Goal: Information Seeking & Learning: Find specific fact

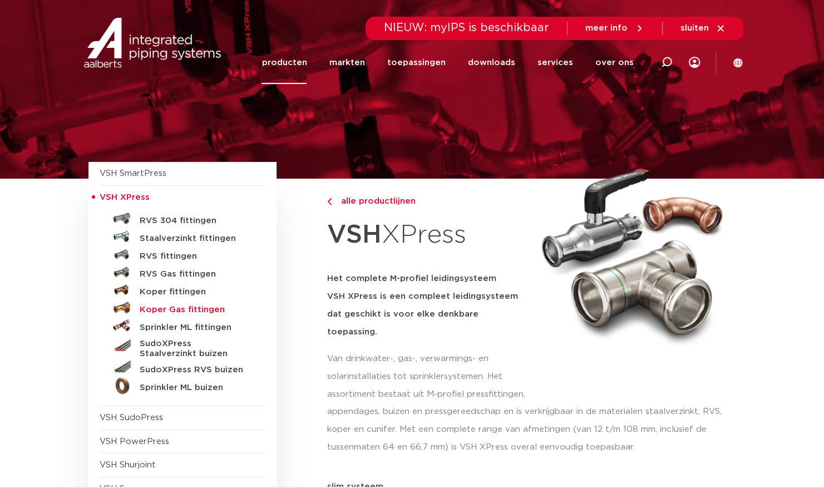
click at [189, 311] on h5 "Koper Gas fittingen" at bounding box center [195, 310] width 110 height 10
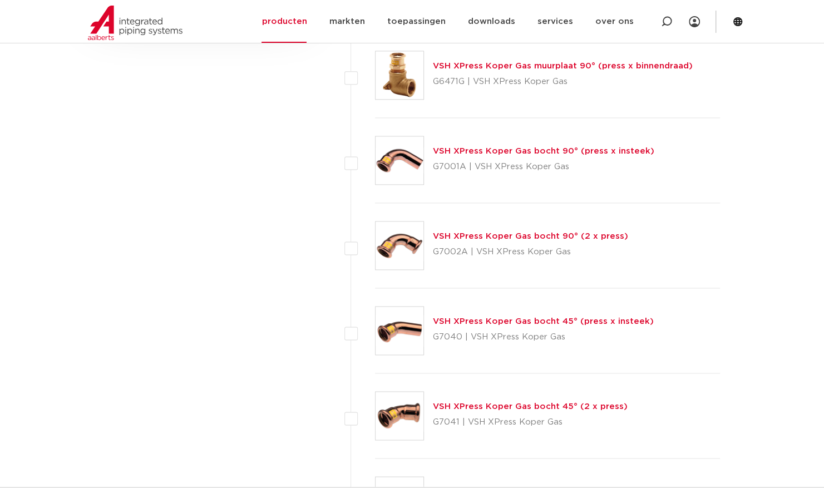
scroll to position [806, 0]
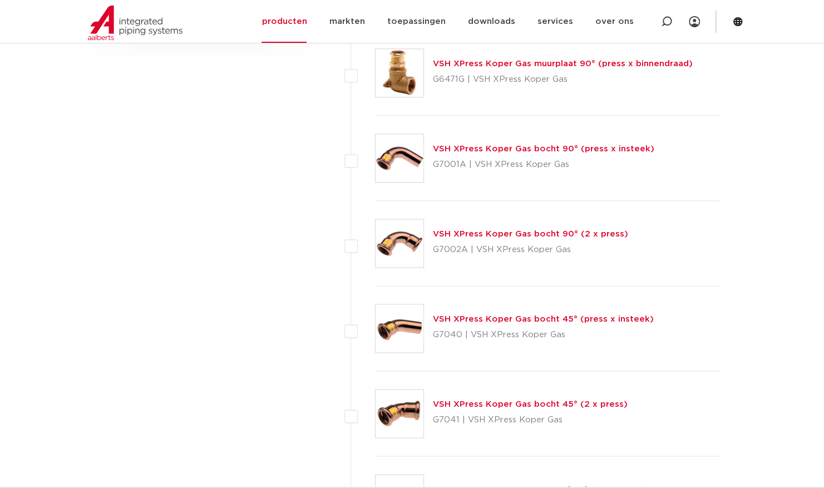
click at [494, 232] on link "VSH XPress Koper Gas bocht 90° (2 x press)" at bounding box center [530, 234] width 195 height 8
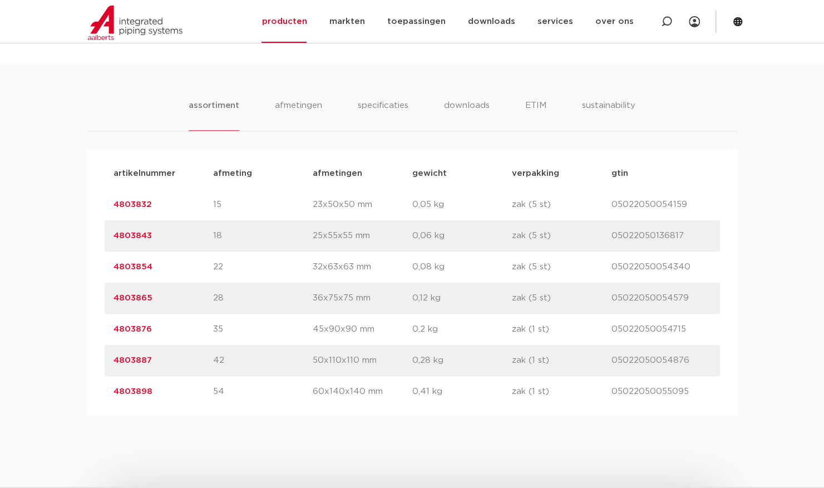
scroll to position [710, 0]
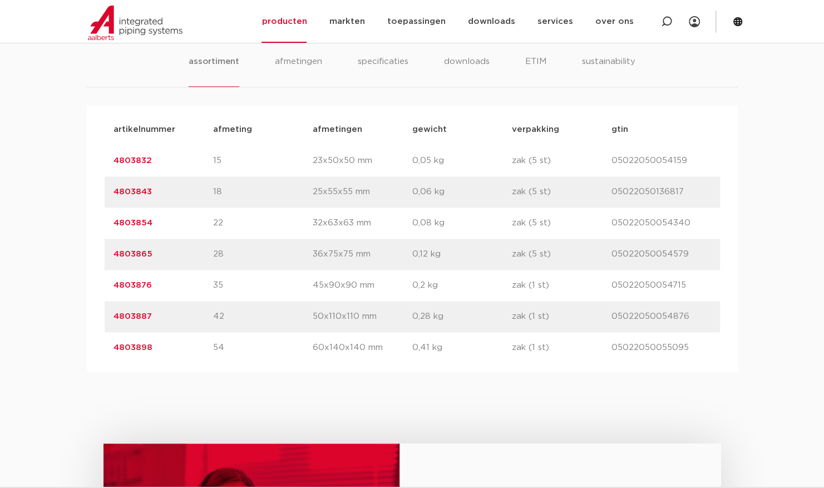
drag, startPoint x: 151, startPoint y: 311, endPoint x: 107, endPoint y: 317, distance: 44.4
click at [107, 317] on div "artikelnummer 4803887 afmeting 42 [GEOGRAPHIC_DATA] 50x110x110 mm gewicht 0,28 …" at bounding box center [412, 316] width 615 height 31
copy link "4803887"
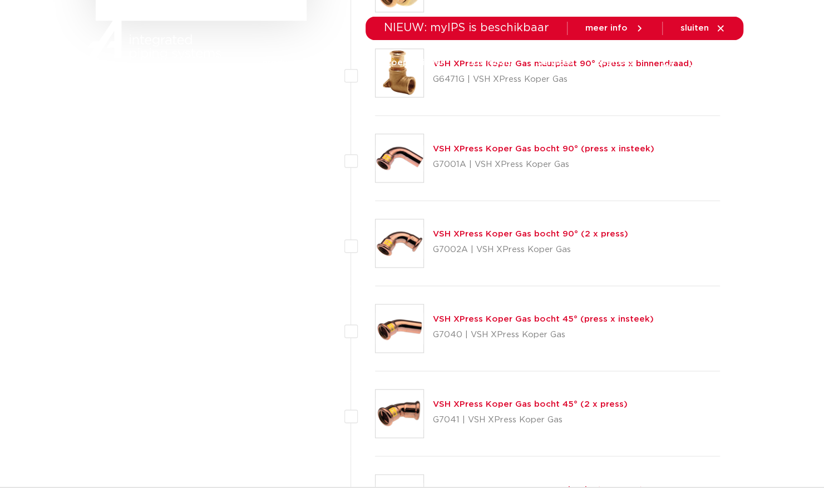
click at [476, 404] on link "VSH XPress Koper Gas bocht 45° (2 x press)" at bounding box center [530, 404] width 195 height 8
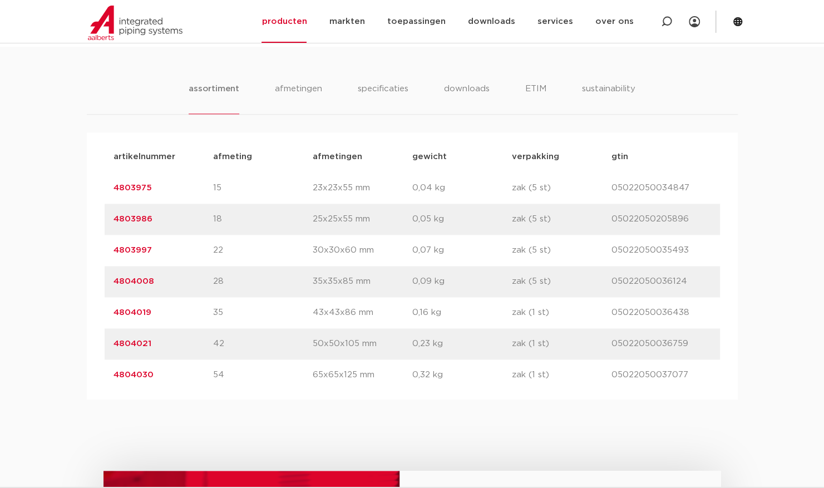
scroll to position [686, 0]
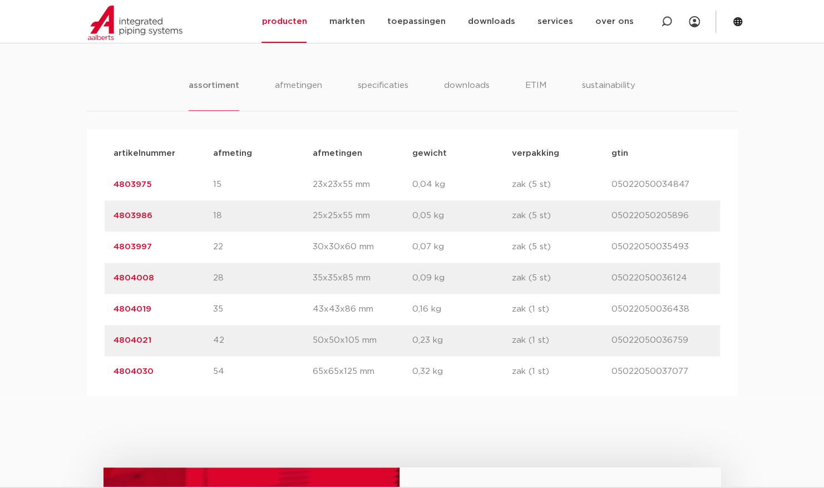
drag, startPoint x: 151, startPoint y: 338, endPoint x: 115, endPoint y: 337, distance: 36.2
click at [115, 337] on p "4804021" at bounding box center [163, 340] width 100 height 13
copy link "4804021"
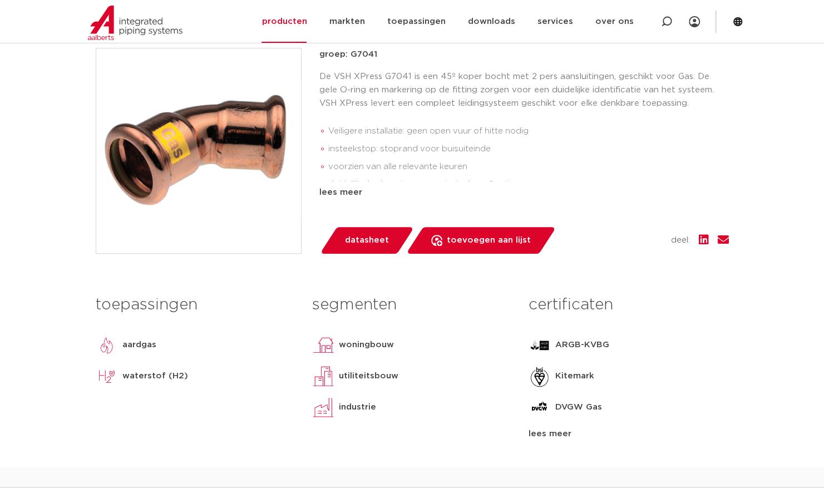
scroll to position [259, 0]
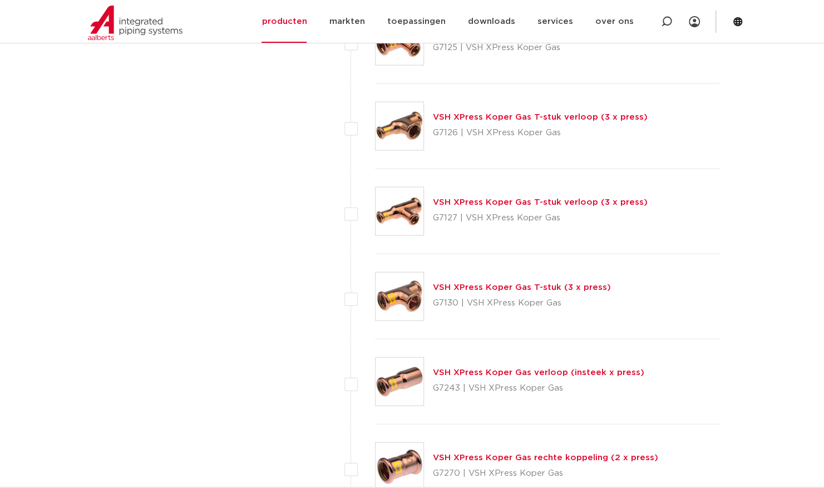
scroll to position [1404, 0]
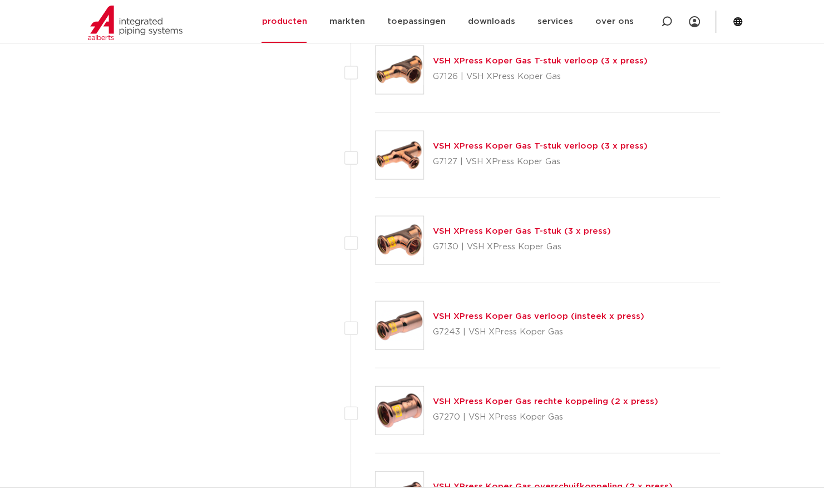
click at [525, 313] on link "VSH XPress Koper Gas verloop (insteek x press)" at bounding box center [538, 316] width 211 height 8
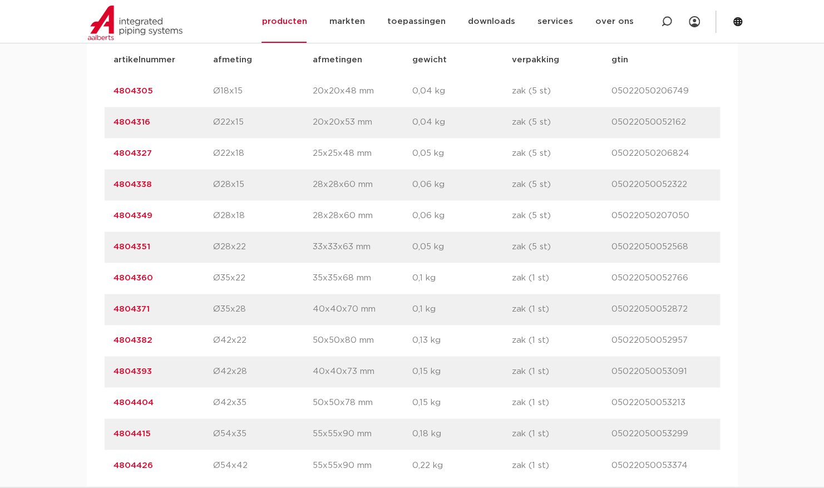
scroll to position [781, 0]
drag, startPoint x: 159, startPoint y: 336, endPoint x: 115, endPoint y: 344, distance: 45.2
click at [115, 344] on p "4804382" at bounding box center [163, 338] width 100 height 13
copy link "4804382"
drag, startPoint x: 230, startPoint y: 369, endPoint x: 225, endPoint y: 343, distance: 26.5
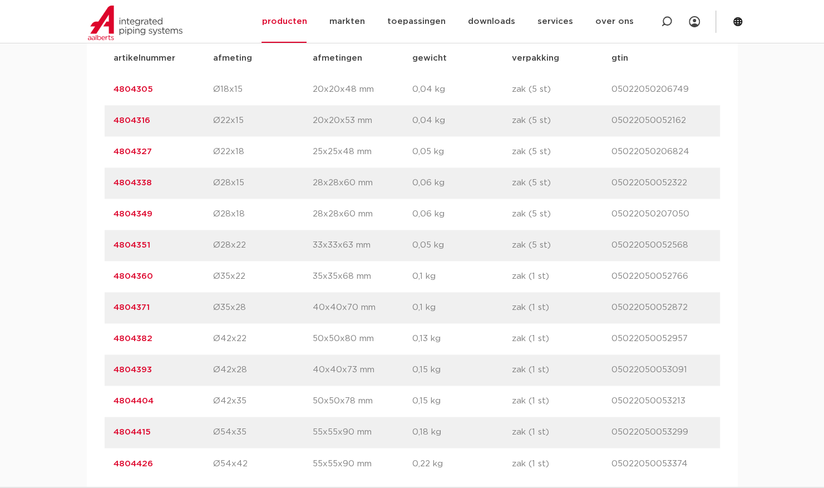
click at [225, 343] on div "artikelnummer afmeting afmetingen gewicht verpakking gtin artikelnummer 4804305…" at bounding box center [412, 261] width 615 height 436
click at [225, 343] on p "Ø42x22" at bounding box center [263, 338] width 100 height 13
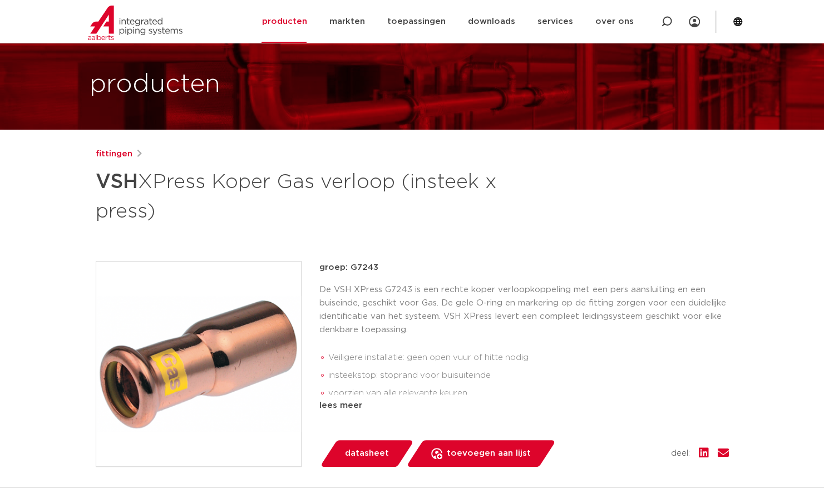
scroll to position [45, 0]
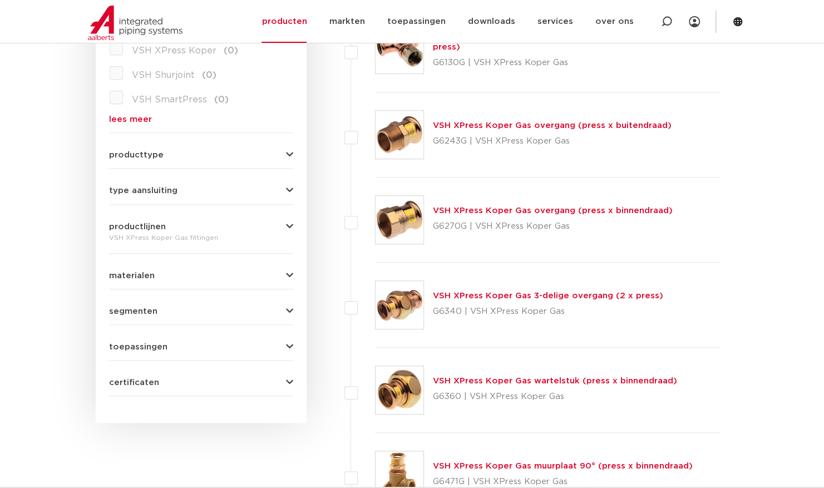
scroll to position [402, 0]
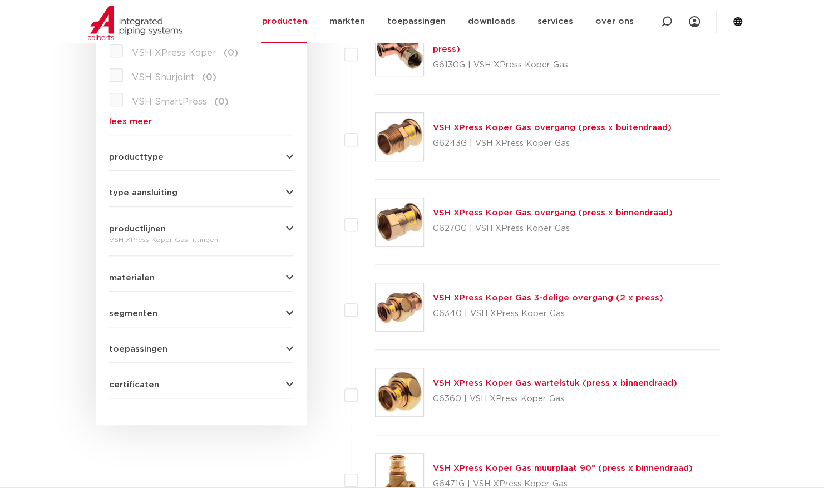
click at [545, 127] on link "VSH XPress Koper Gas overgang (press x buitendraad)" at bounding box center [552, 127] width 239 height 8
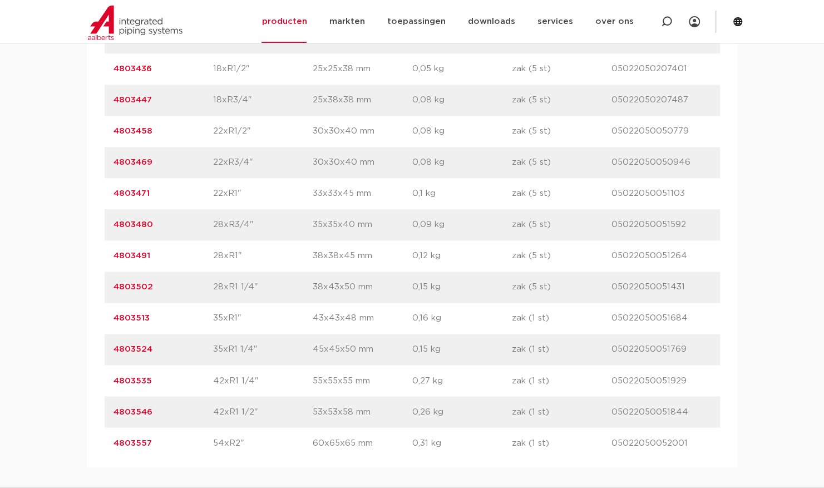
scroll to position [875, 0]
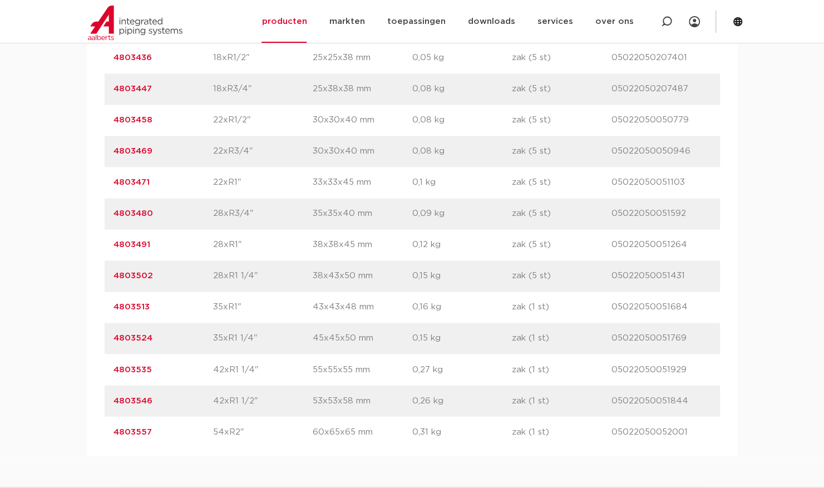
drag, startPoint x: 152, startPoint y: 370, endPoint x: 113, endPoint y: 373, distance: 38.5
click at [113, 373] on p "4803535" at bounding box center [163, 369] width 100 height 13
copy link "4803535"
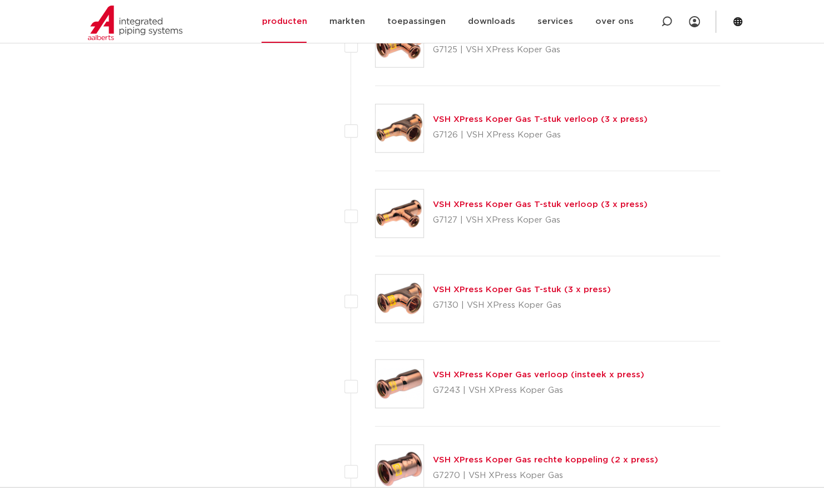
scroll to position [1355, 0]
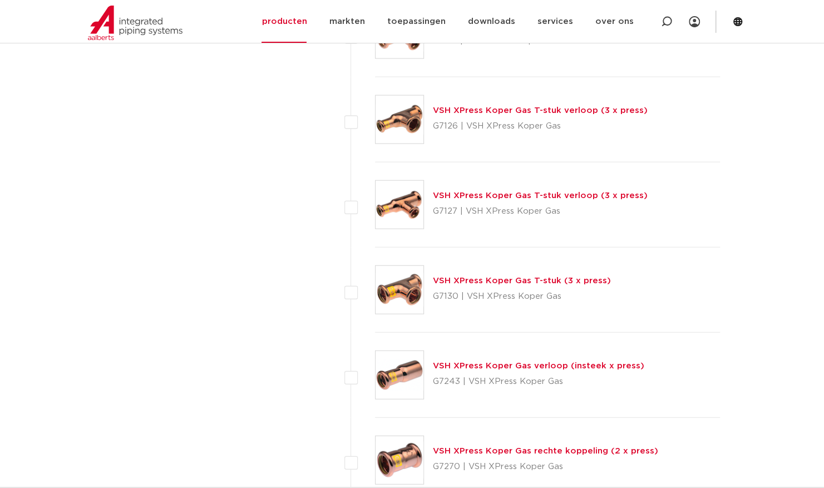
click at [565, 361] on link "VSH XPress Koper Gas verloop (insteek x press)" at bounding box center [538, 365] width 211 height 8
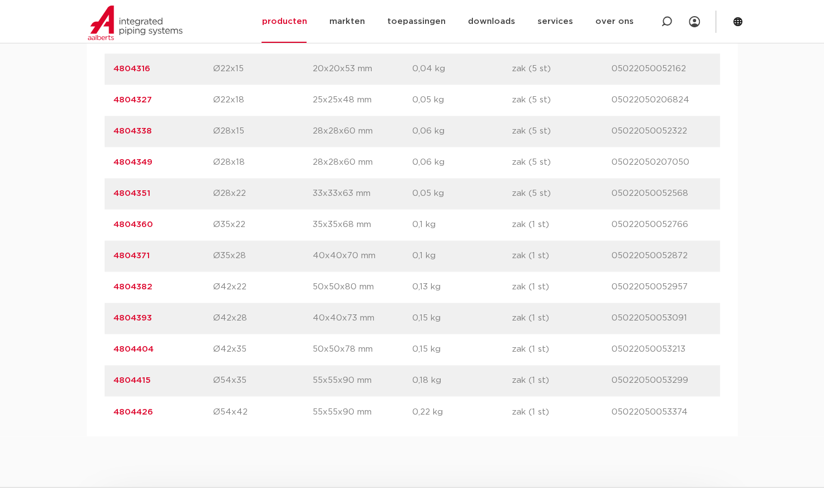
scroll to position [378, 0]
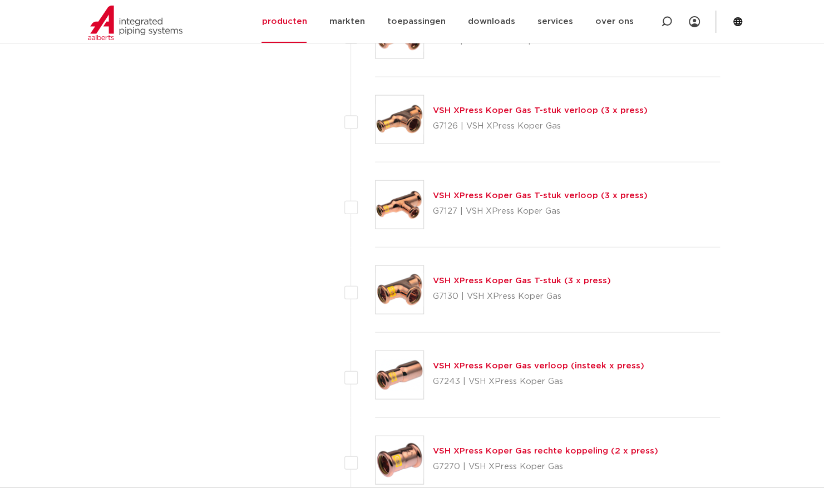
click at [504, 365] on link "VSH XPress Koper Gas verloop (insteek x press)" at bounding box center [538, 365] width 211 height 8
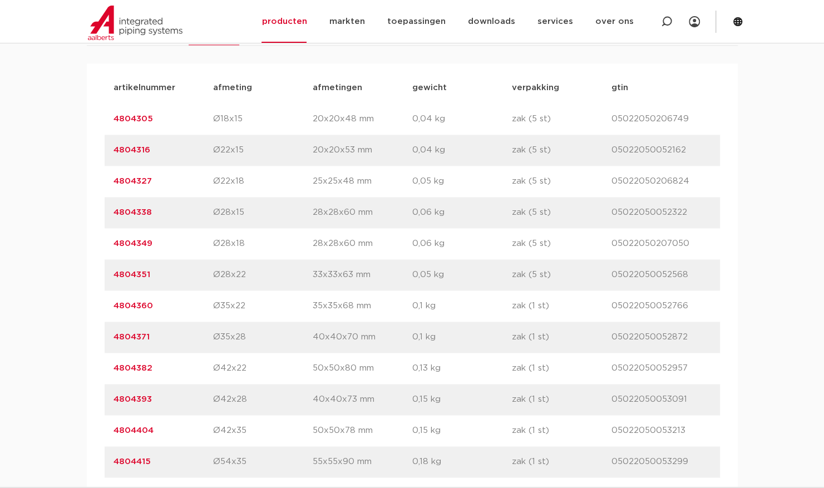
scroll to position [760, 0]
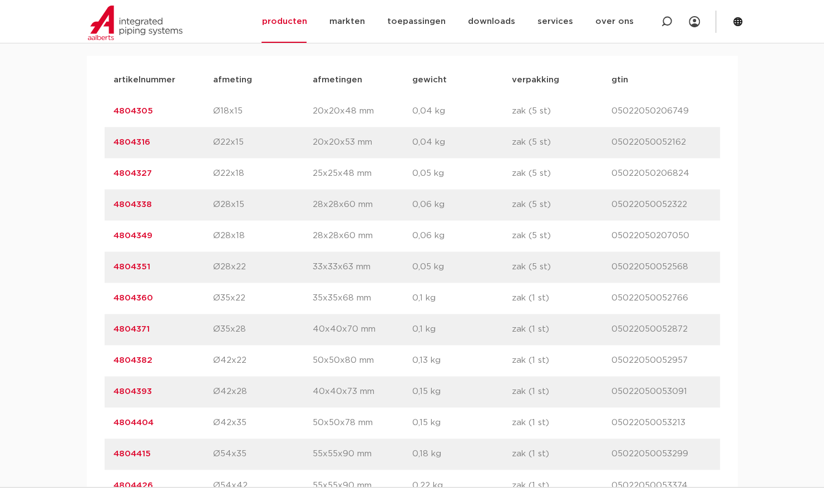
drag, startPoint x: 152, startPoint y: 359, endPoint x: 112, endPoint y: 358, distance: 40.6
click at [112, 358] on div "artikelnummer 4804382 afmeting Ø42x22 afmetingen 50x50x80 mm gewicht 0,13 kg ve…" at bounding box center [412, 360] width 615 height 31
copy link "4804382"
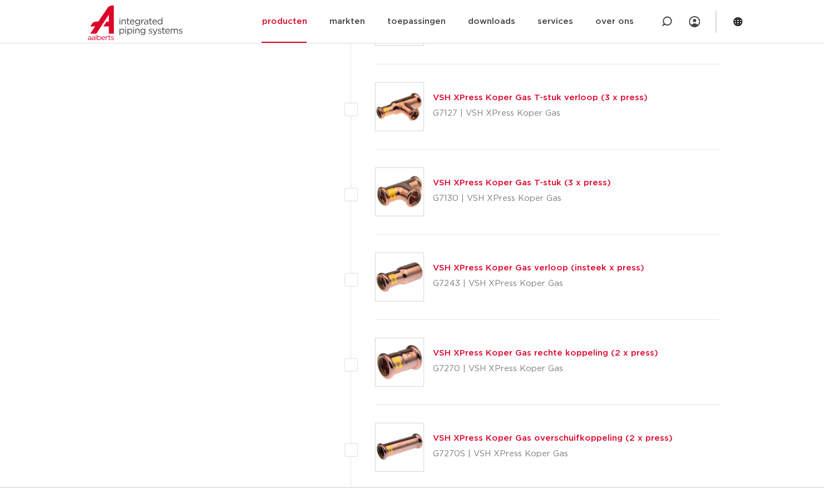
scroll to position [1433, 0]
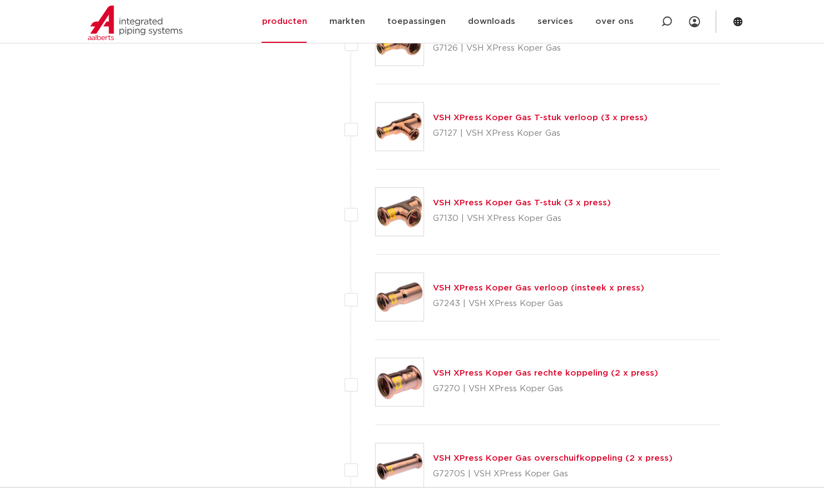
click at [523, 200] on link "VSH XPress Koper Gas T-stuk (3 x press)" at bounding box center [522, 203] width 178 height 8
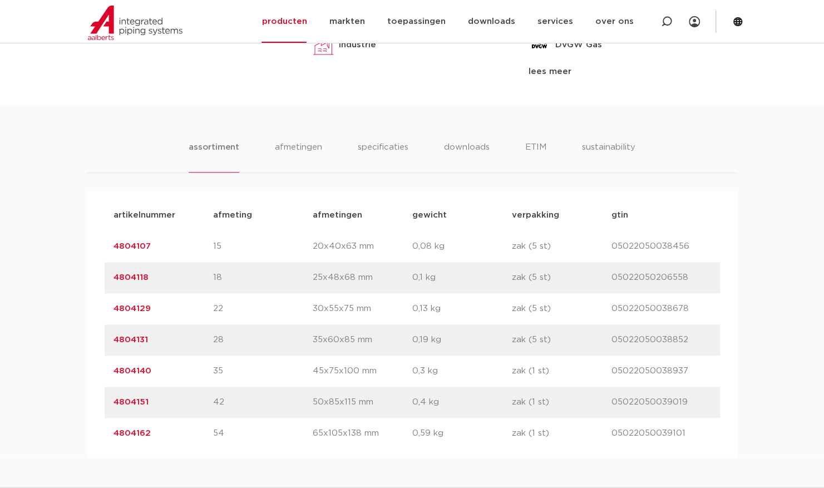
scroll to position [720, 0]
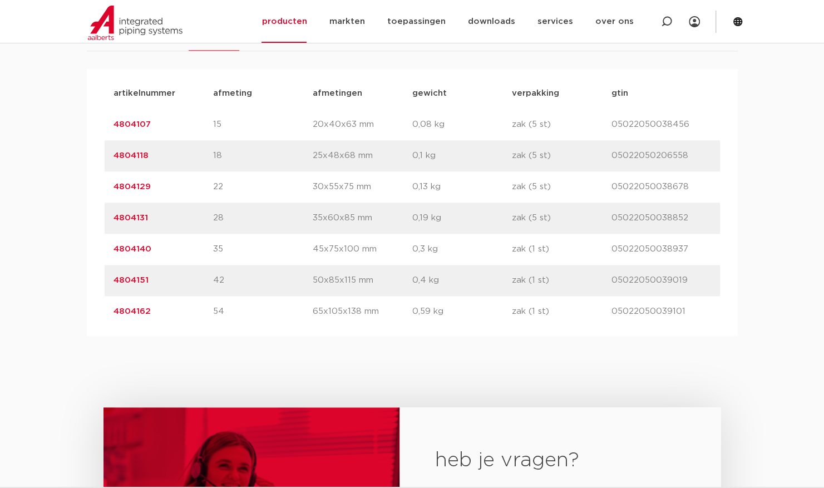
drag, startPoint x: 151, startPoint y: 274, endPoint x: 112, endPoint y: 281, distance: 39.7
click at [112, 281] on div "artikelnummer 4804151 afmeting 42 afmetingen 50x85x115 mm gewicht 0,4 kg verpak…" at bounding box center [412, 280] width 615 height 31
copy link "4804151"
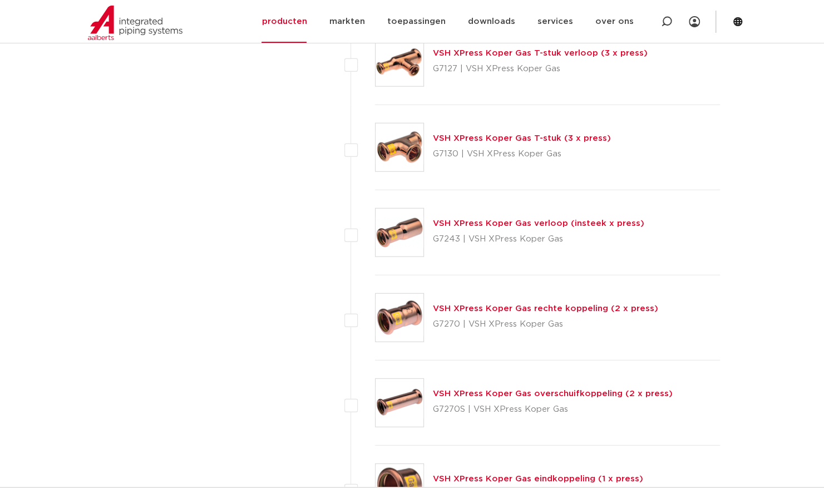
scroll to position [1504, 0]
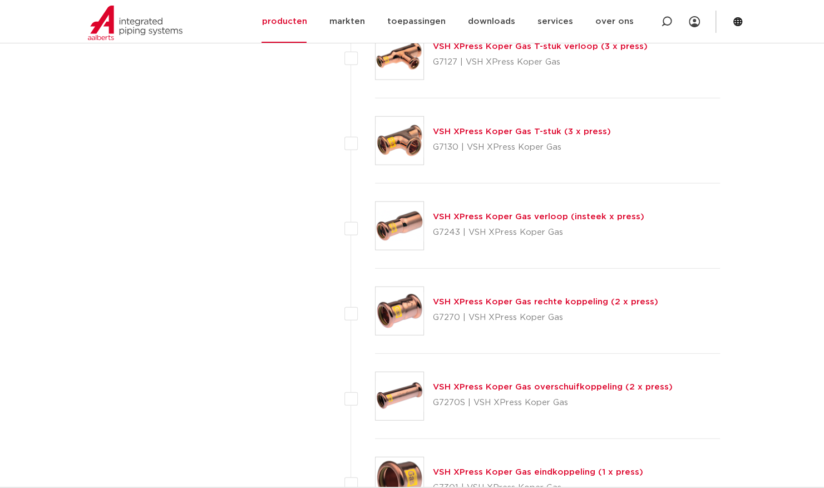
click at [559, 299] on link "VSH XPress Koper Gas rechte koppeling (2 x press)" at bounding box center [545, 302] width 225 height 8
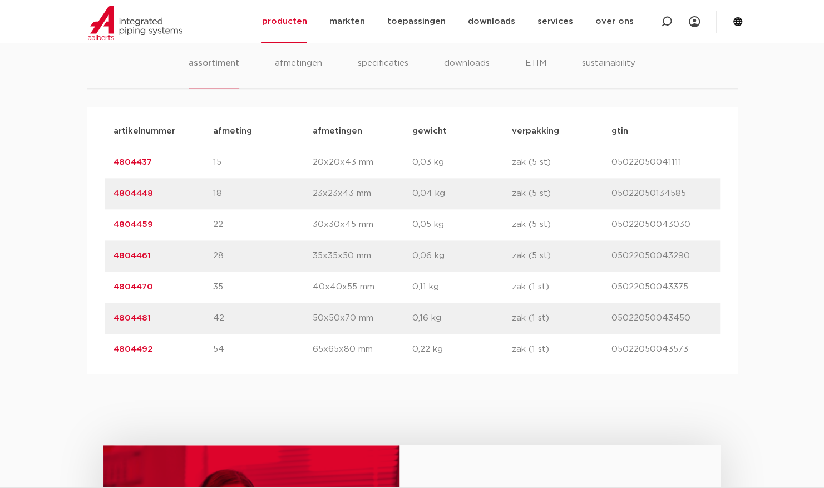
scroll to position [714, 0]
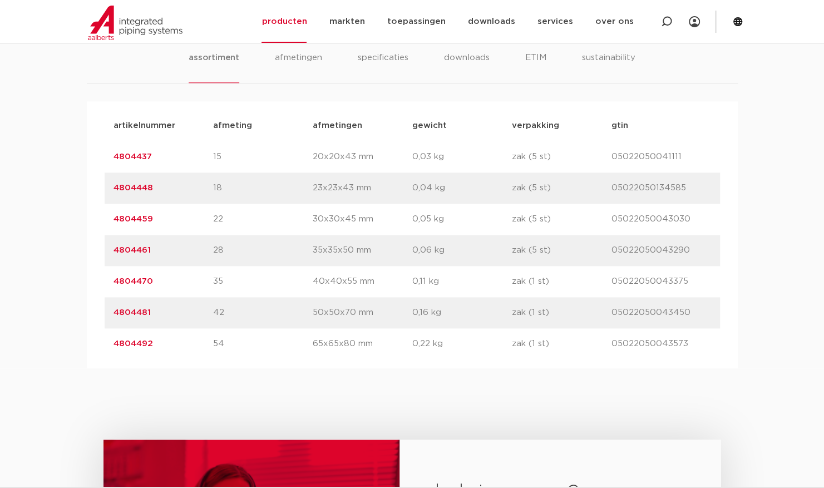
drag, startPoint x: 155, startPoint y: 310, endPoint x: 116, endPoint y: 309, distance: 38.9
click at [116, 309] on p "4804481" at bounding box center [163, 312] width 100 height 13
copy link "4804481"
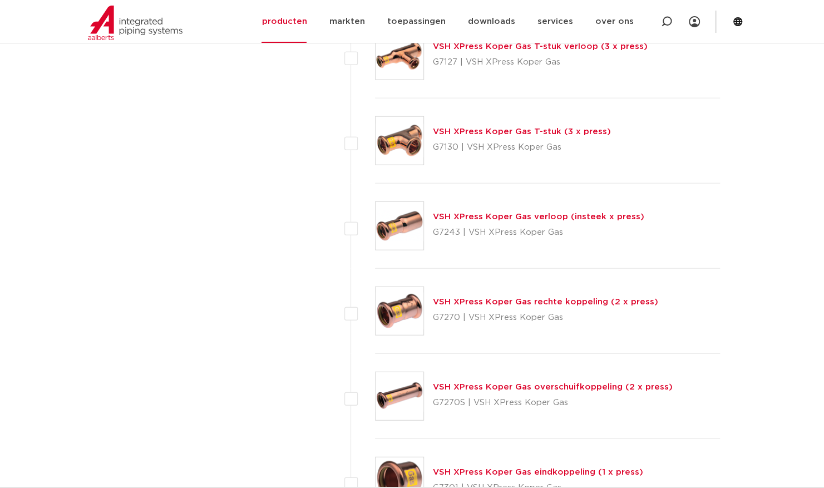
scroll to position [1504, 0]
click at [501, 468] on link "VSH XPress Koper Gas eindkoppeling (1 x press)" at bounding box center [538, 472] width 210 height 8
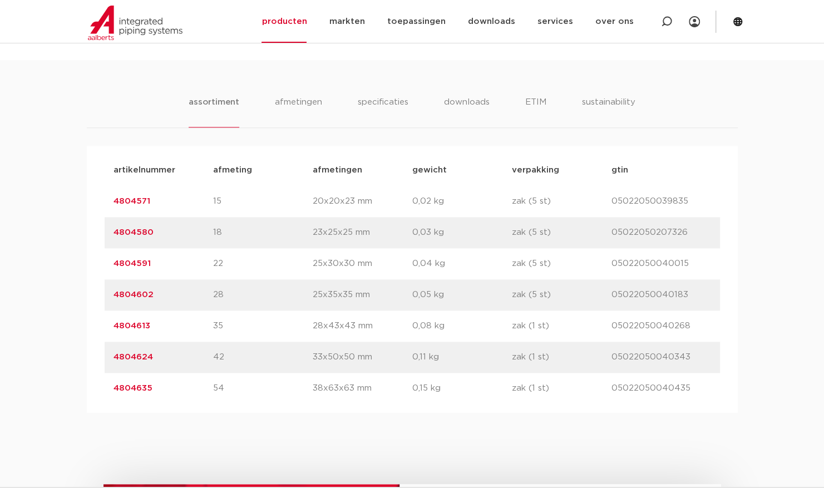
scroll to position [682, 0]
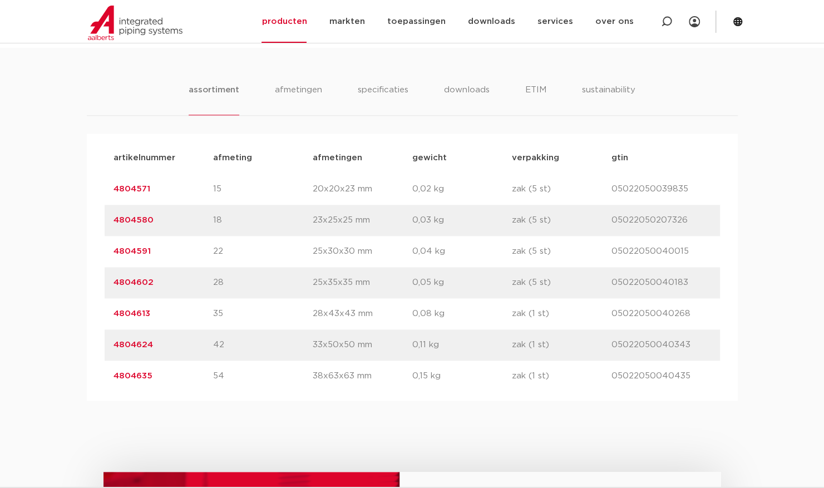
drag, startPoint x: 152, startPoint y: 346, endPoint x: 115, endPoint y: 348, distance: 37.3
click at [115, 348] on p "4804624" at bounding box center [163, 344] width 100 height 13
copy link "4804624"
